Goal: Task Accomplishment & Management: Manage account settings

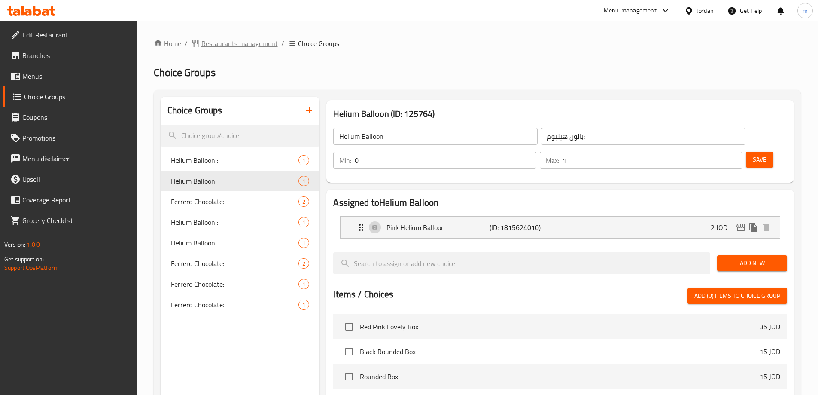
click at [222, 44] on span "Restaurants management" at bounding box center [239, 43] width 76 height 10
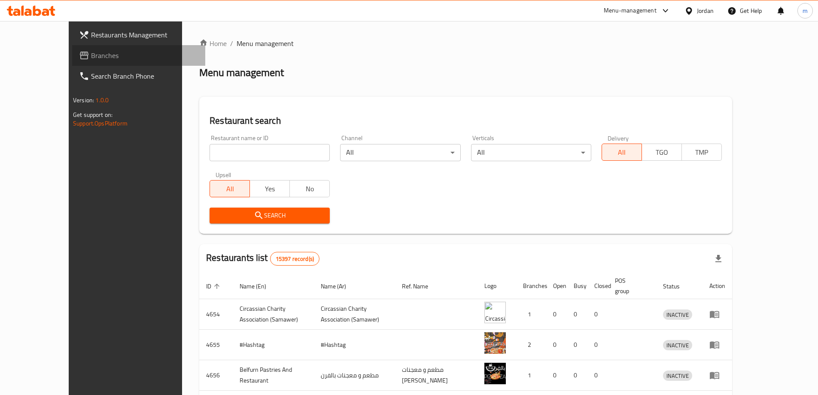
click at [91, 57] on span "Branches" at bounding box center [144, 55] width 107 height 10
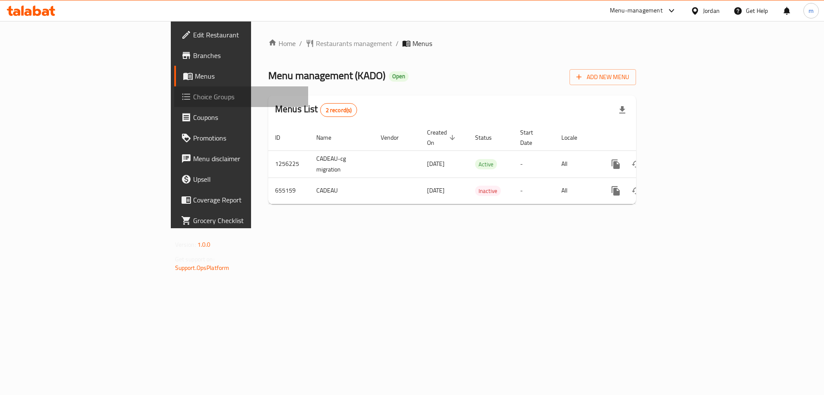
click at [193, 100] on span "Choice Groups" at bounding box center [247, 96] width 109 height 10
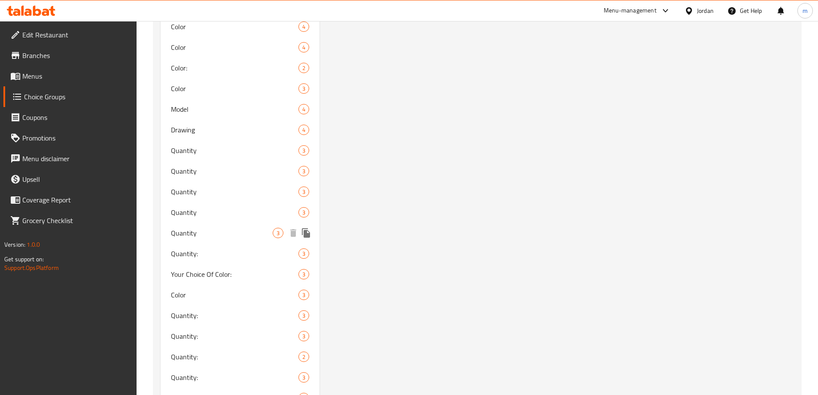
scroll to position [773, 0]
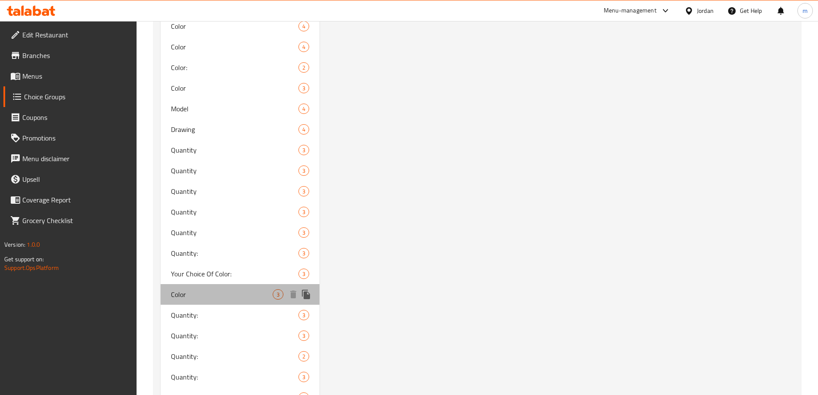
click at [209, 287] on div "Color 3" at bounding box center [240, 294] width 159 height 21
type input "Color"
type input "لون"
type input "3"
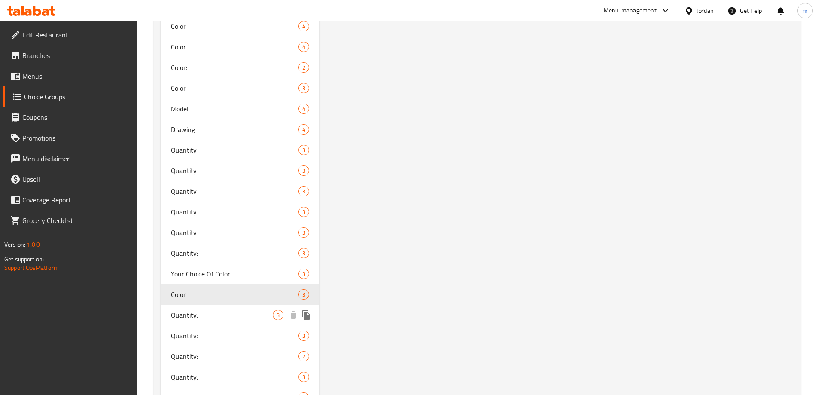
scroll to position [901, 0]
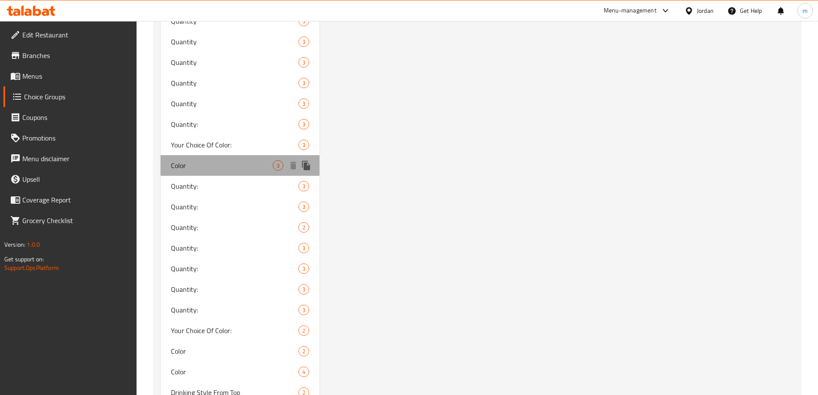
click at [213, 165] on span "Color" at bounding box center [222, 165] width 102 height 10
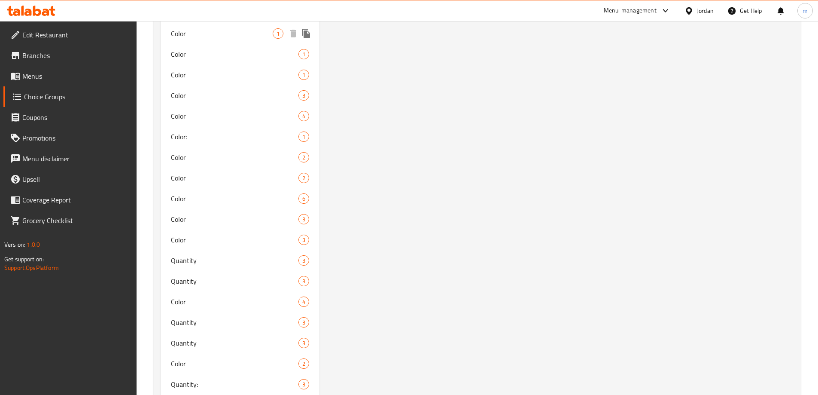
scroll to position [1288, 0]
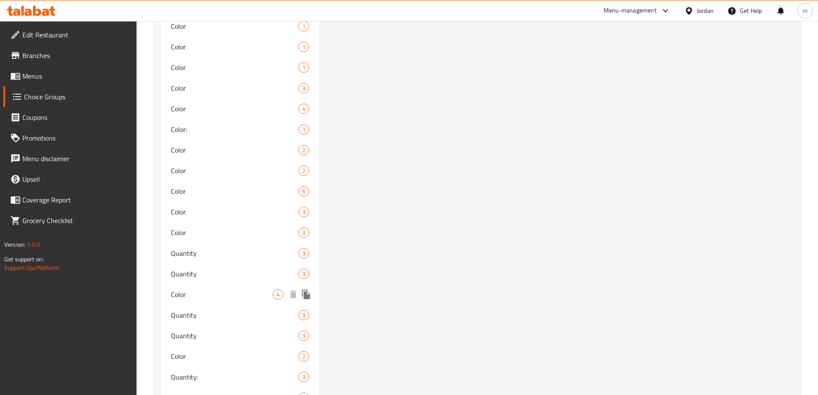
click at [206, 293] on span "Color" at bounding box center [222, 294] width 102 height 10
type input "اللون"
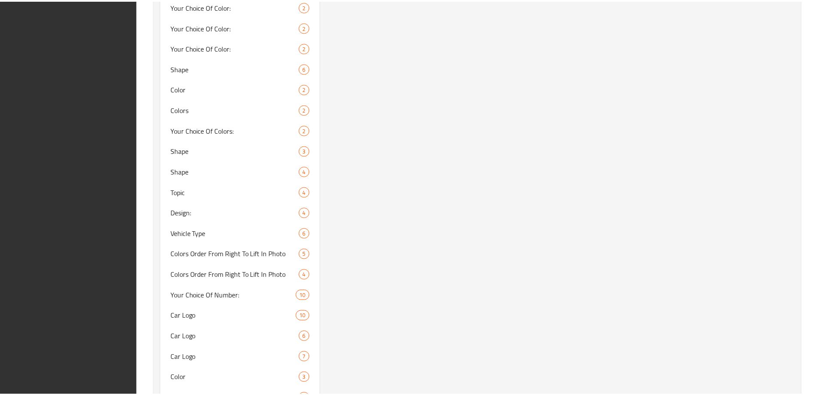
scroll to position [4172, 0]
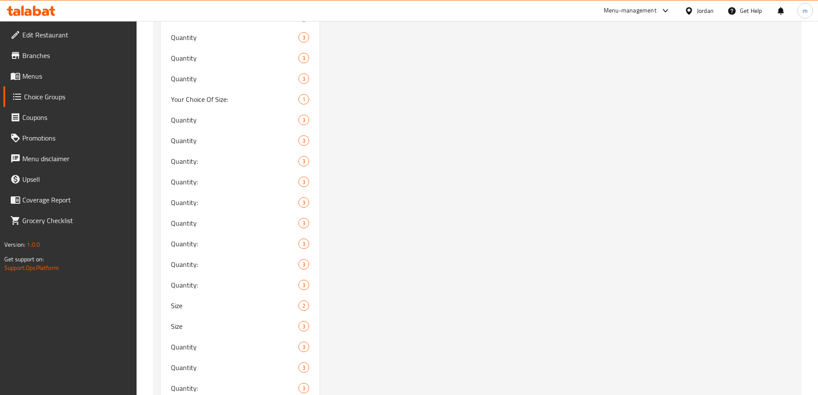
scroll to position [1854, 0]
